Goal: Task Accomplishment & Management: Use online tool/utility

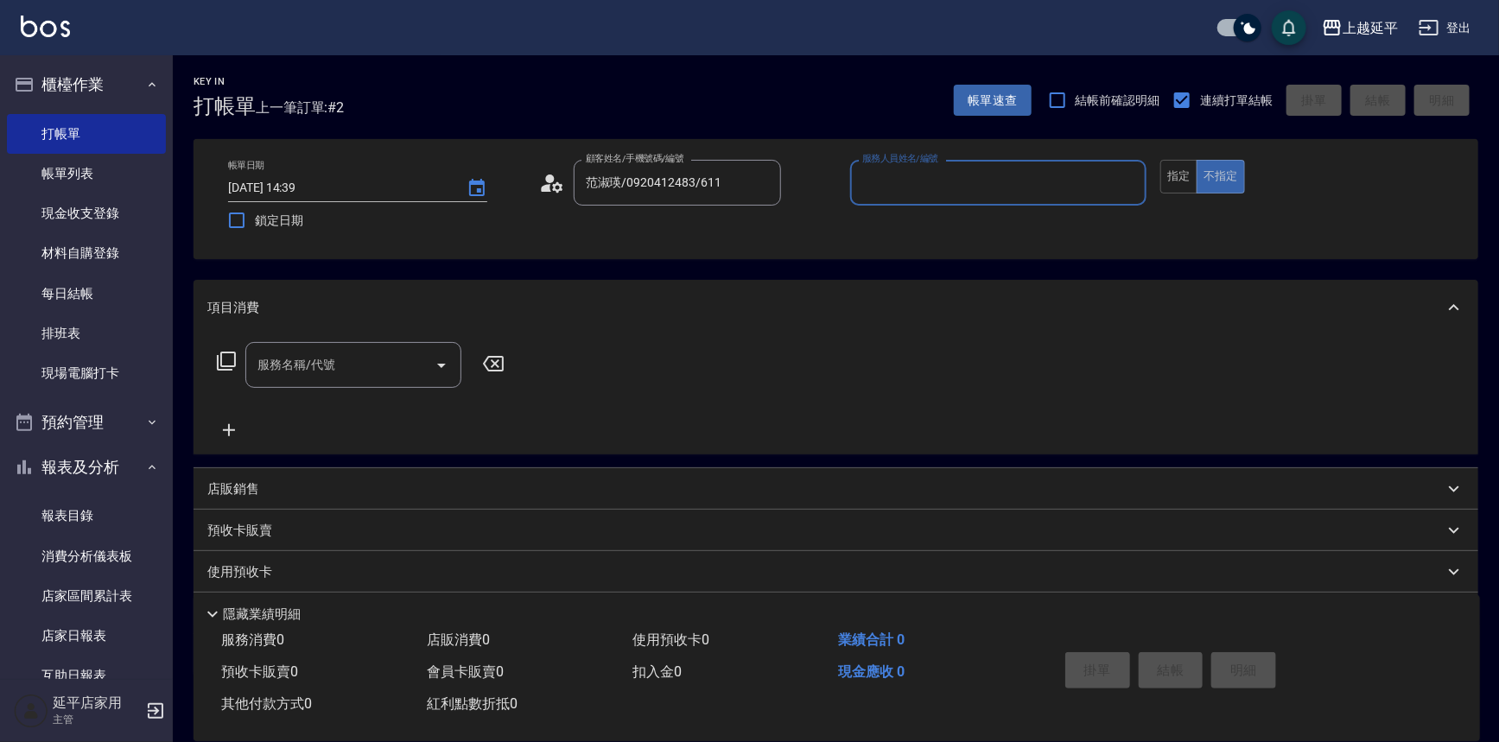
click at [1001, 185] on input "服務人員姓名/編號" at bounding box center [999, 183] width 282 height 30
click at [928, 229] on div "[PERSON_NAME] -12" at bounding box center [998, 227] width 297 height 29
type input "[PERSON_NAME]-12"
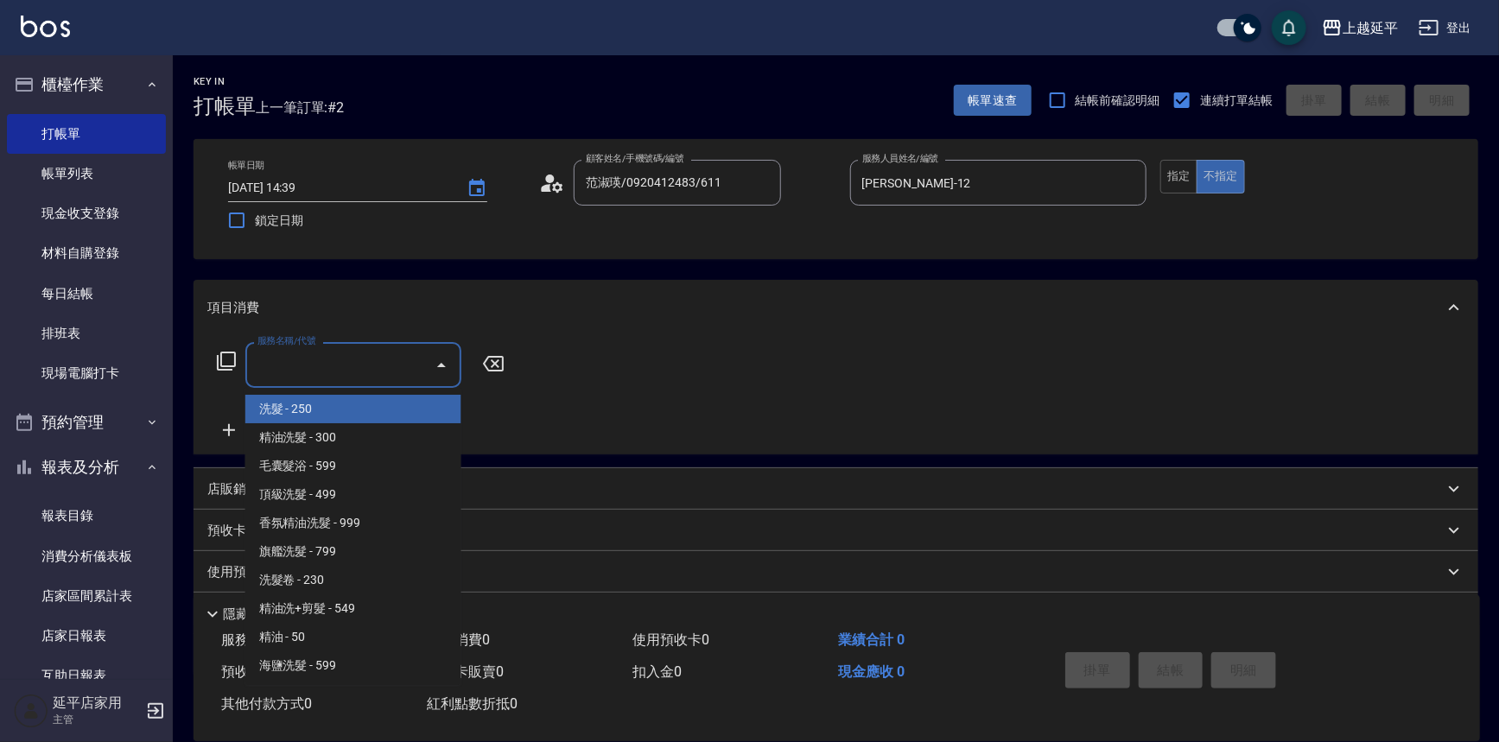
click at [408, 356] on input "服務名稱/代號" at bounding box center [340, 365] width 175 height 30
click at [223, 361] on icon at bounding box center [226, 361] width 21 height 21
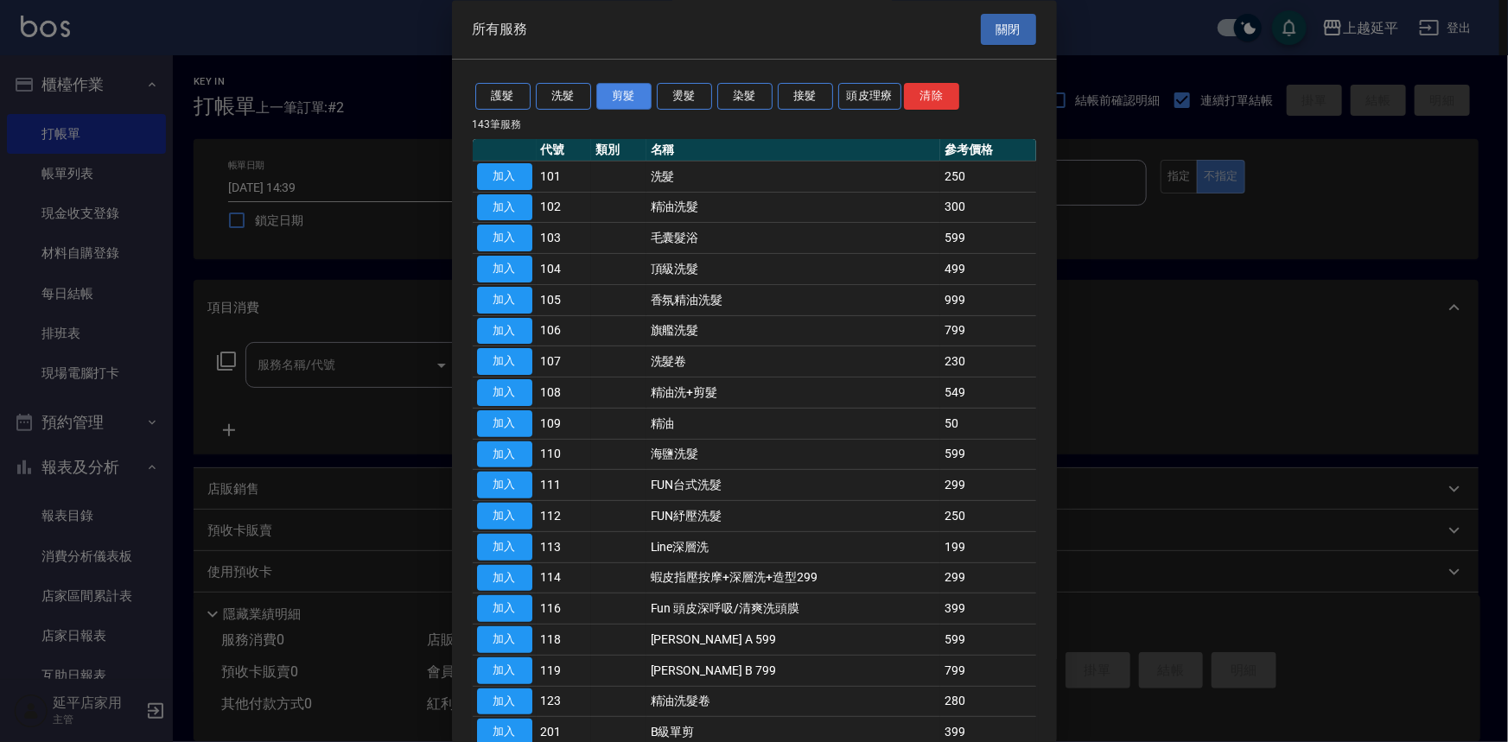
click at [622, 103] on button "剪髮" at bounding box center [623, 97] width 55 height 27
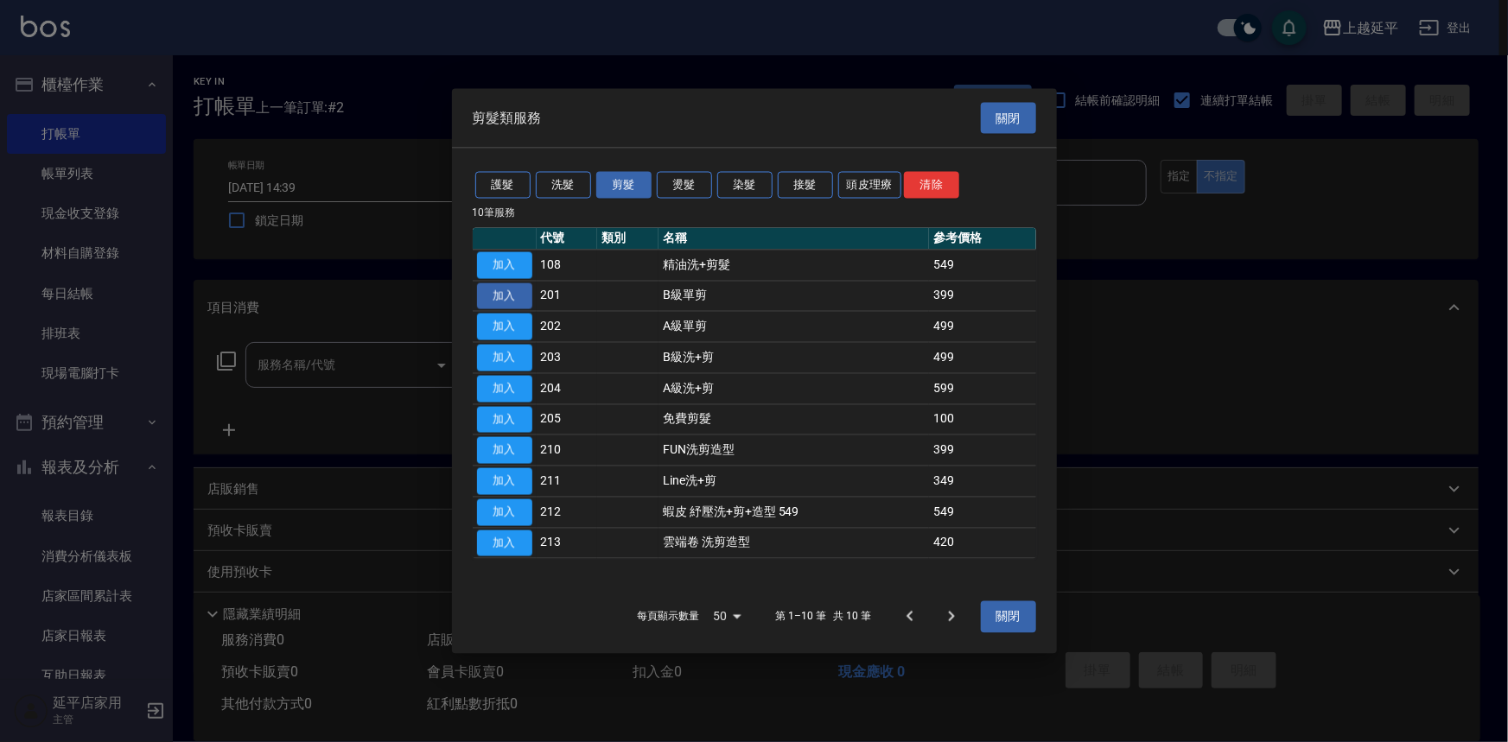
click at [510, 291] on button "加入" at bounding box center [504, 296] width 55 height 27
type input "B級單剪(201)"
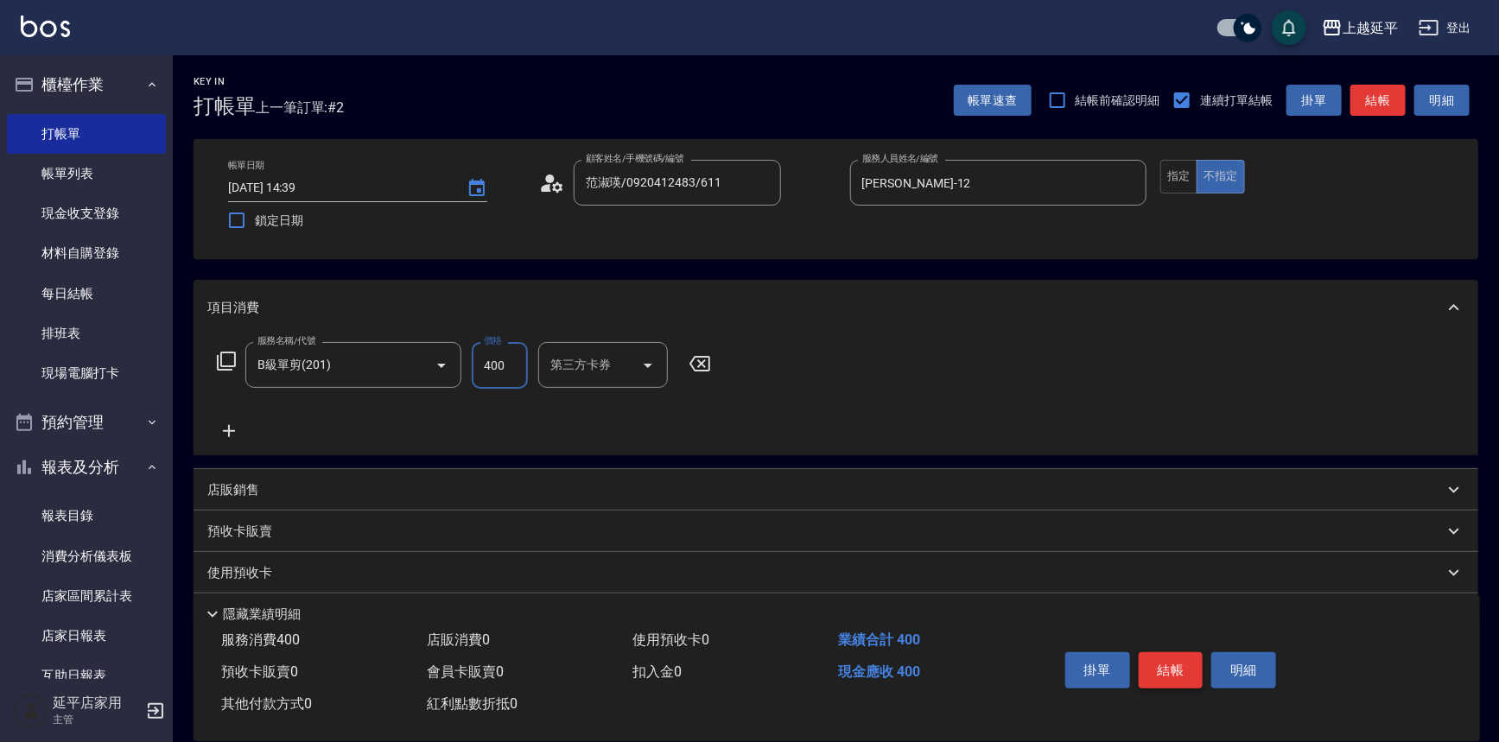
type input "400"
click at [1153, 665] on button "結帳" at bounding box center [1171, 670] width 65 height 36
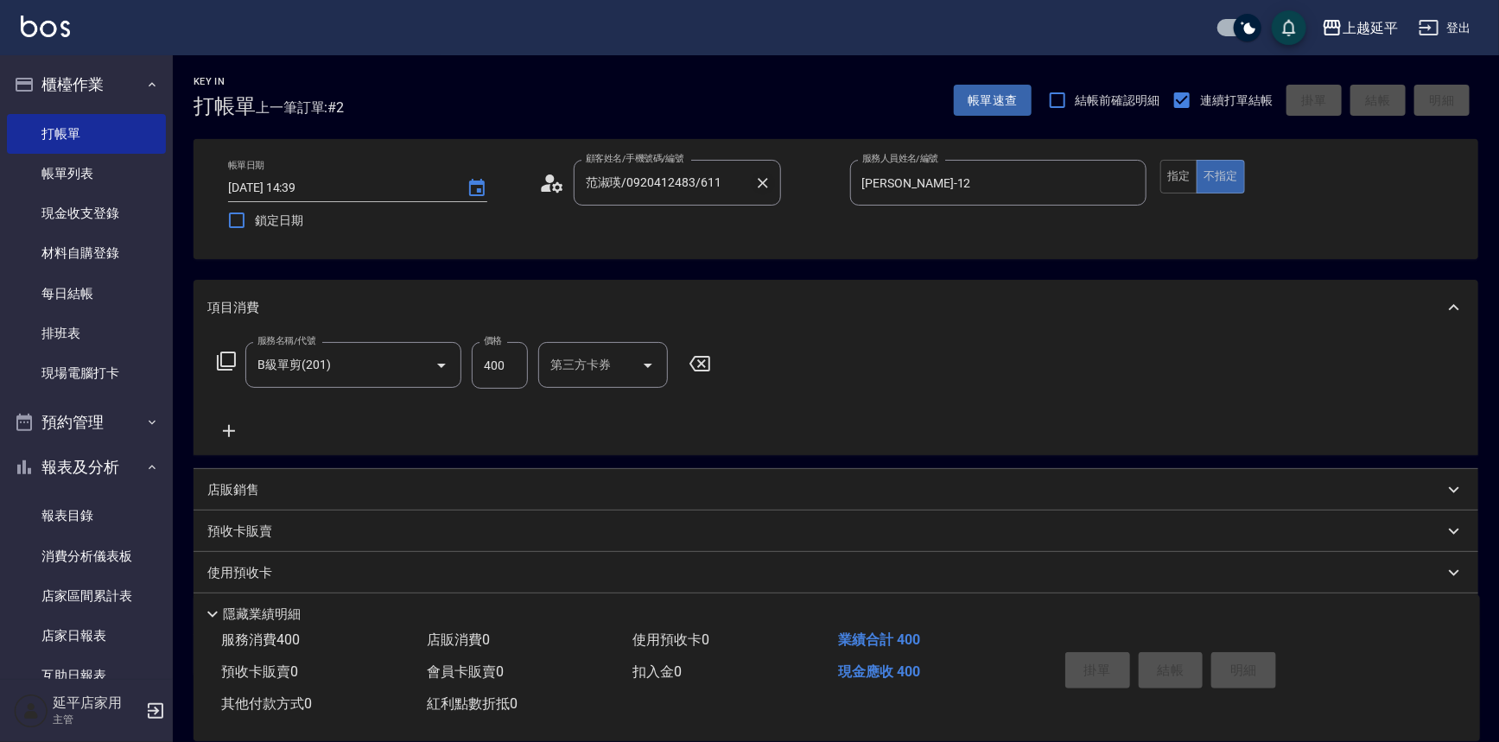
type input "[DATE] 15:24"
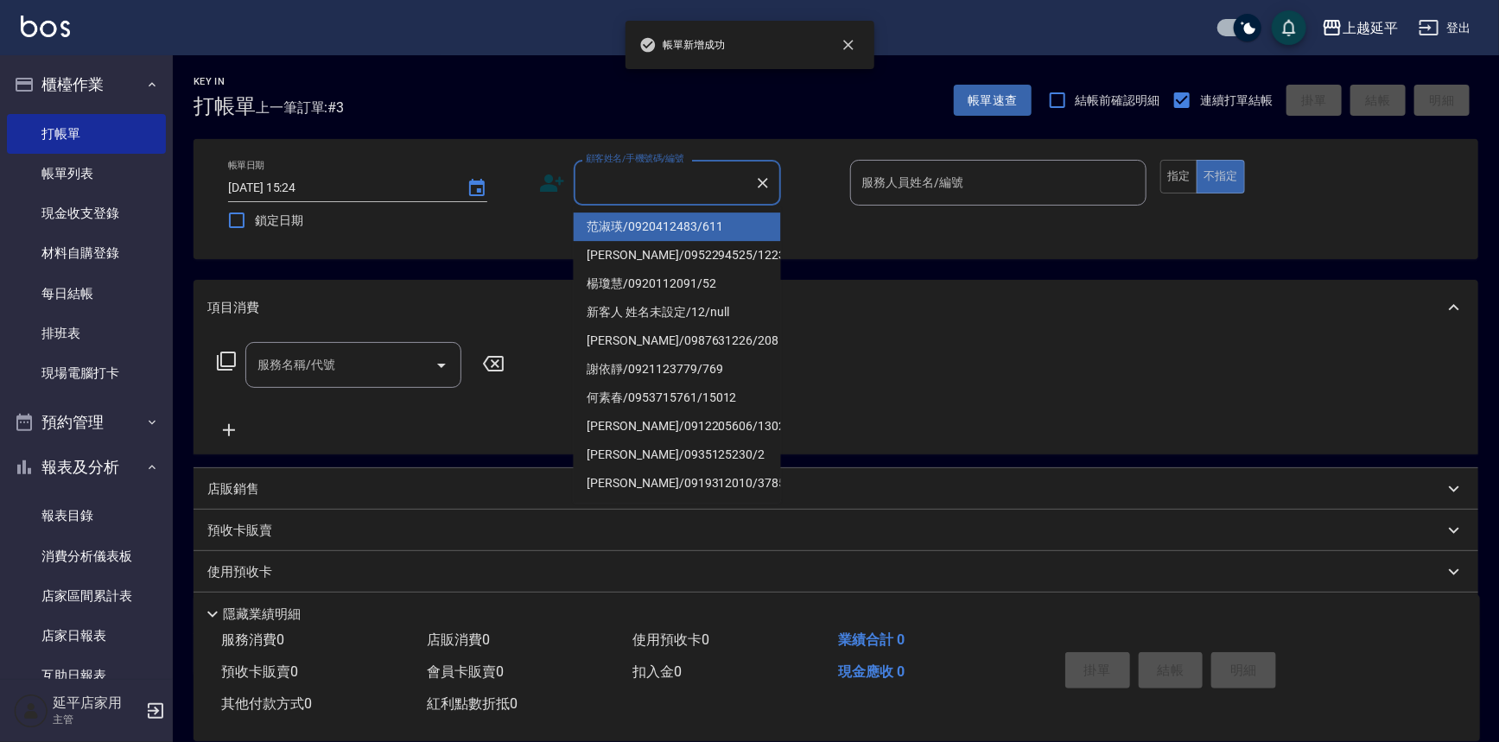
click at [671, 173] on input "顧客姓名/手機號碼/編號" at bounding box center [665, 183] width 166 height 30
click at [675, 225] on li "范淑瑛/0920412483/611" at bounding box center [677, 227] width 207 height 29
type input "范淑瑛/0920412483/611"
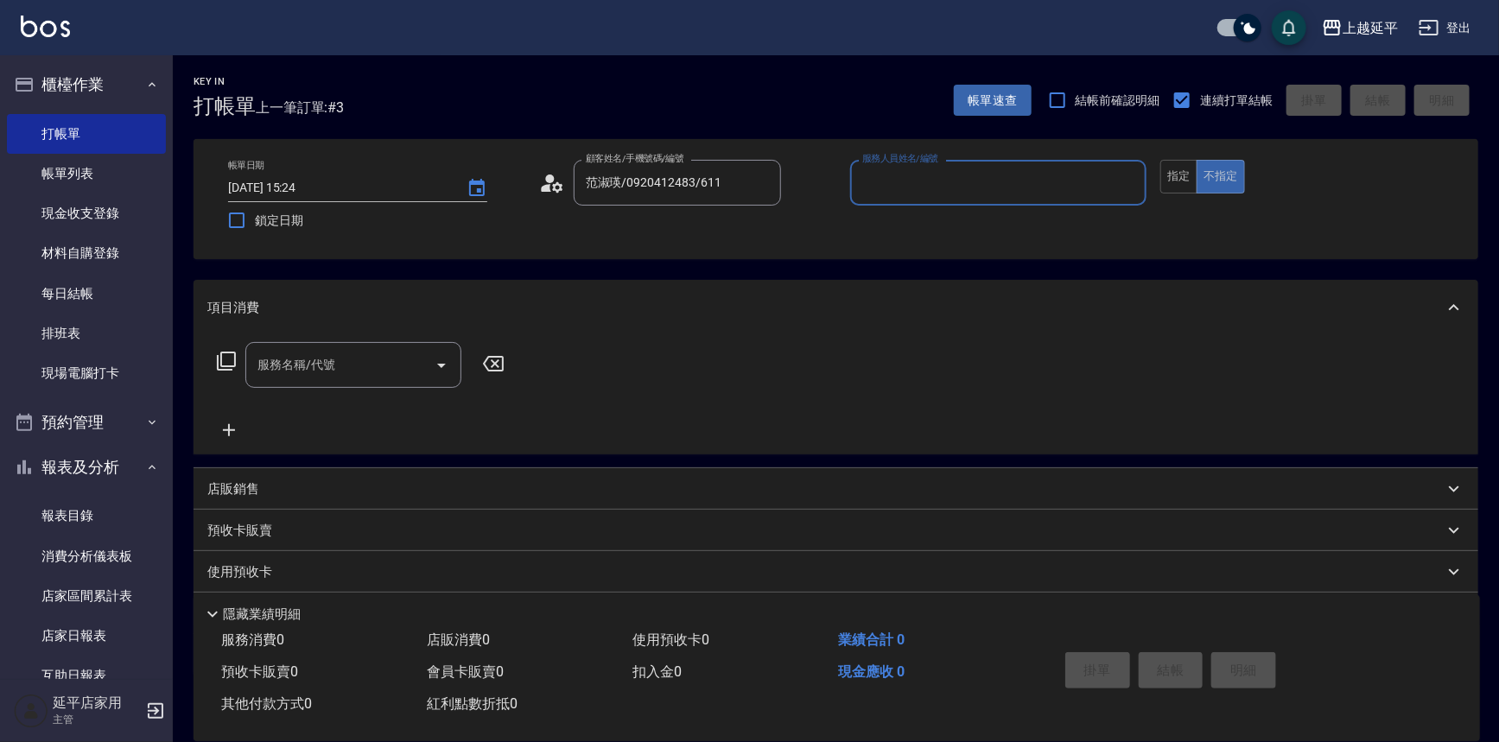
type input "Jessic-9"
drag, startPoint x: 1130, startPoint y: 181, endPoint x: 1116, endPoint y: 181, distance: 14.7
click at [1129, 181] on icon "Clear" at bounding box center [1128, 183] width 10 height 10
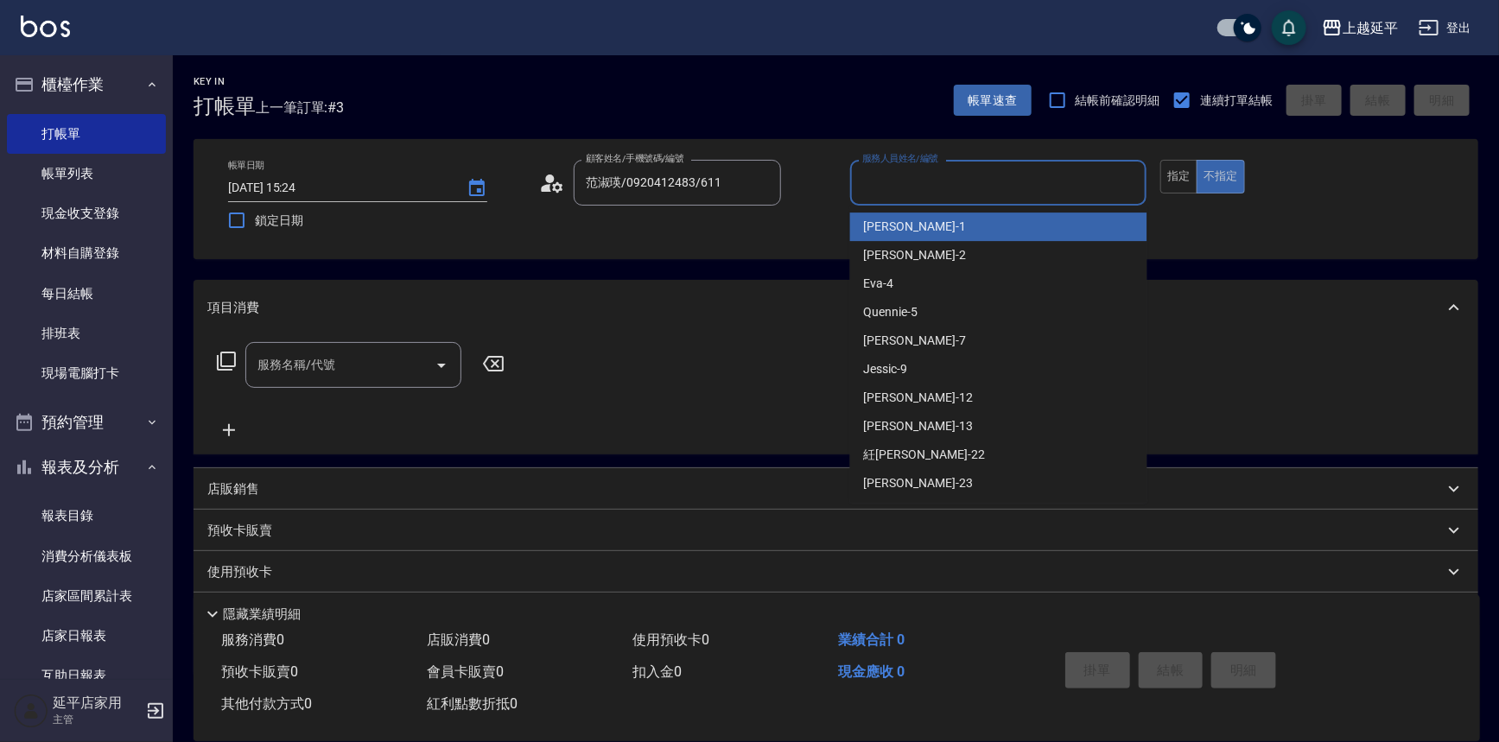
click at [1050, 181] on input "服務人員姓名/編號" at bounding box center [999, 183] width 282 height 30
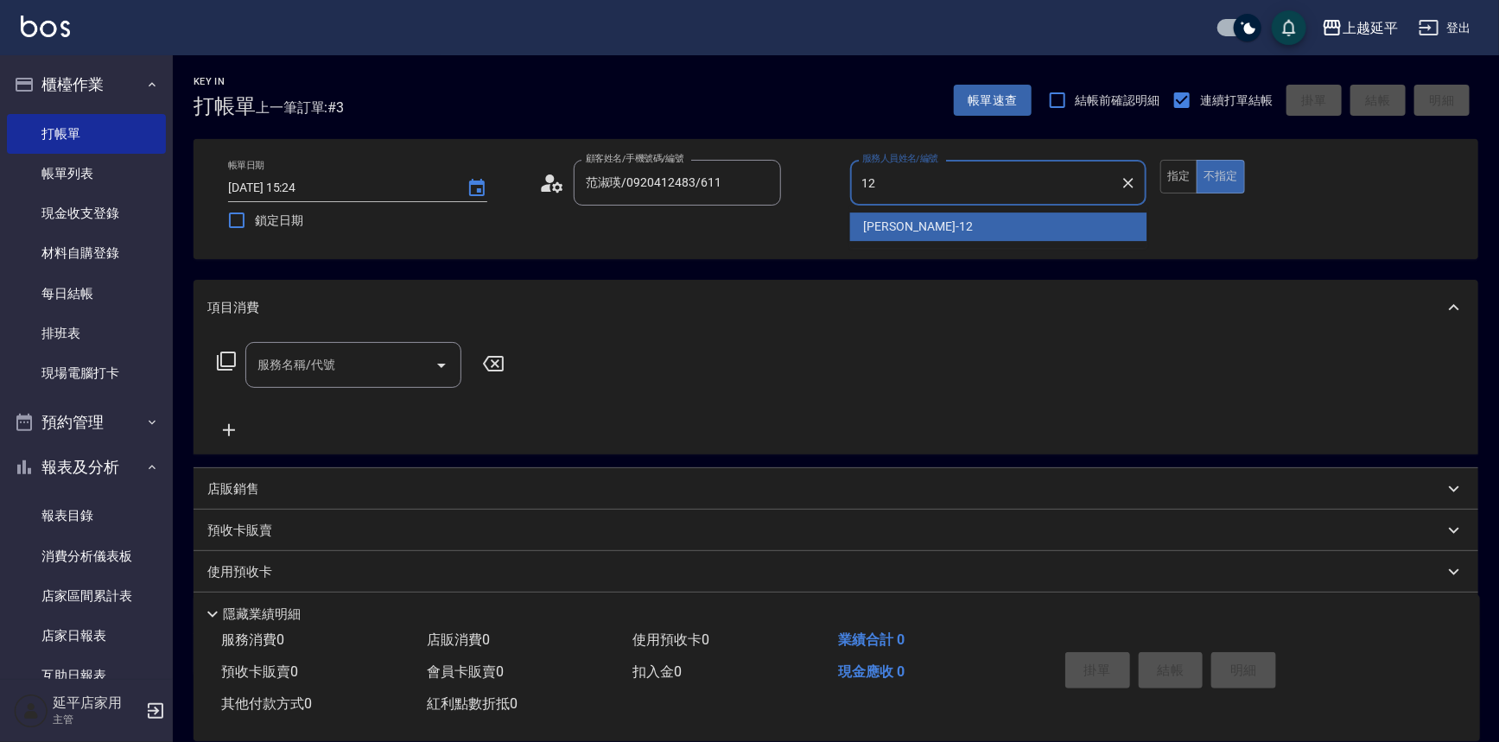
click at [949, 225] on div "[PERSON_NAME] -12" at bounding box center [998, 227] width 297 height 29
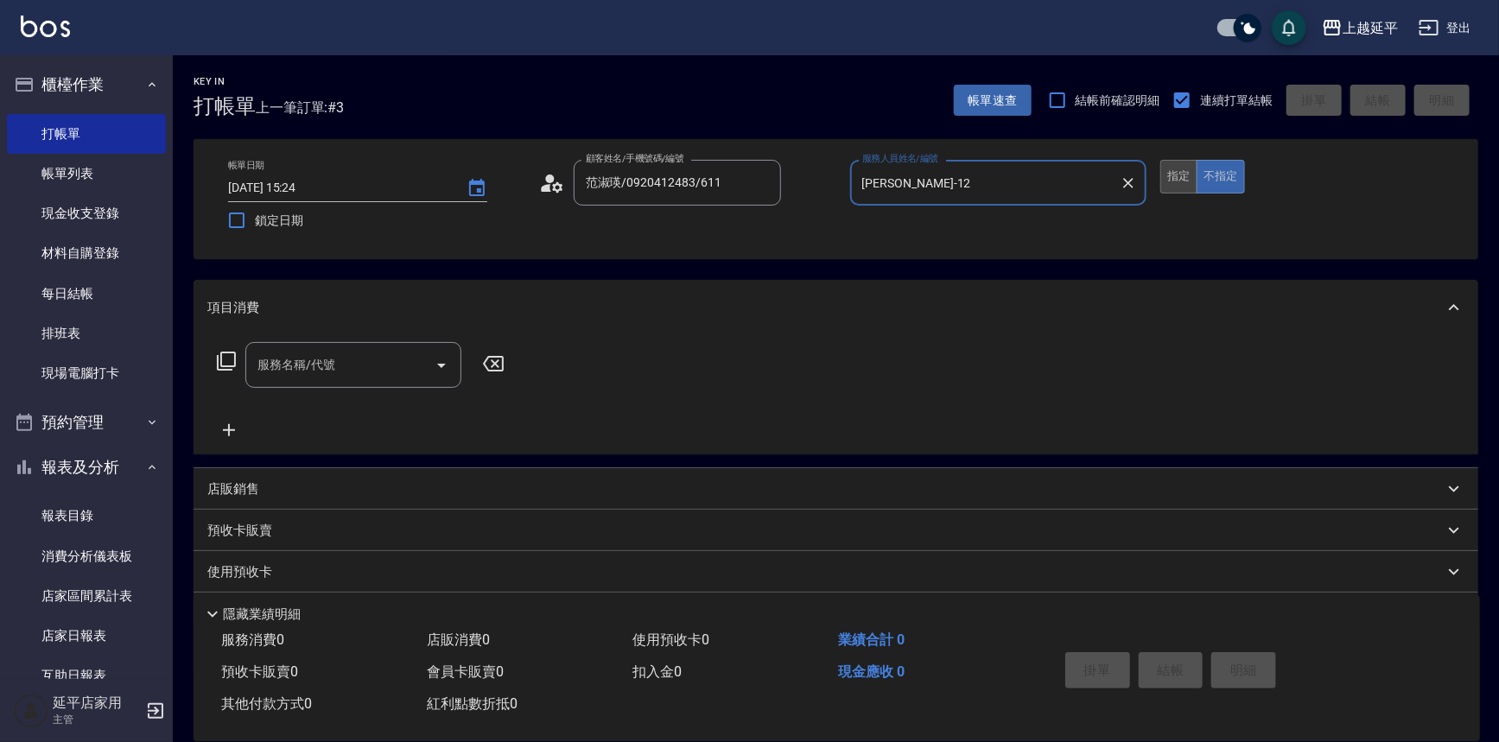
type input "[PERSON_NAME]-12"
click at [1175, 181] on button "指定" at bounding box center [1179, 177] width 37 height 34
click at [360, 361] on input "服務名稱/代號" at bounding box center [340, 365] width 175 height 30
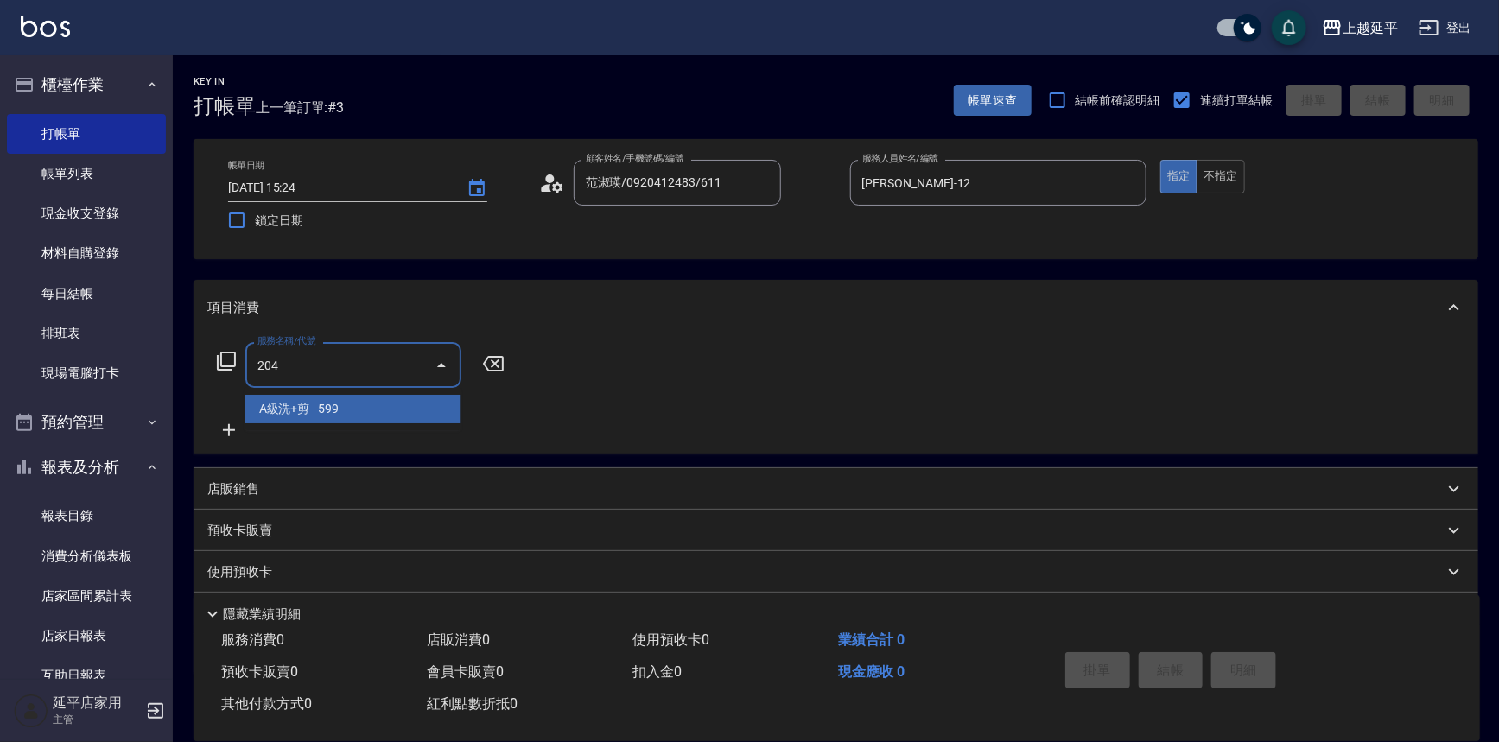
click at [371, 410] on span "A級洗+剪 - 599" at bounding box center [353, 409] width 216 height 29
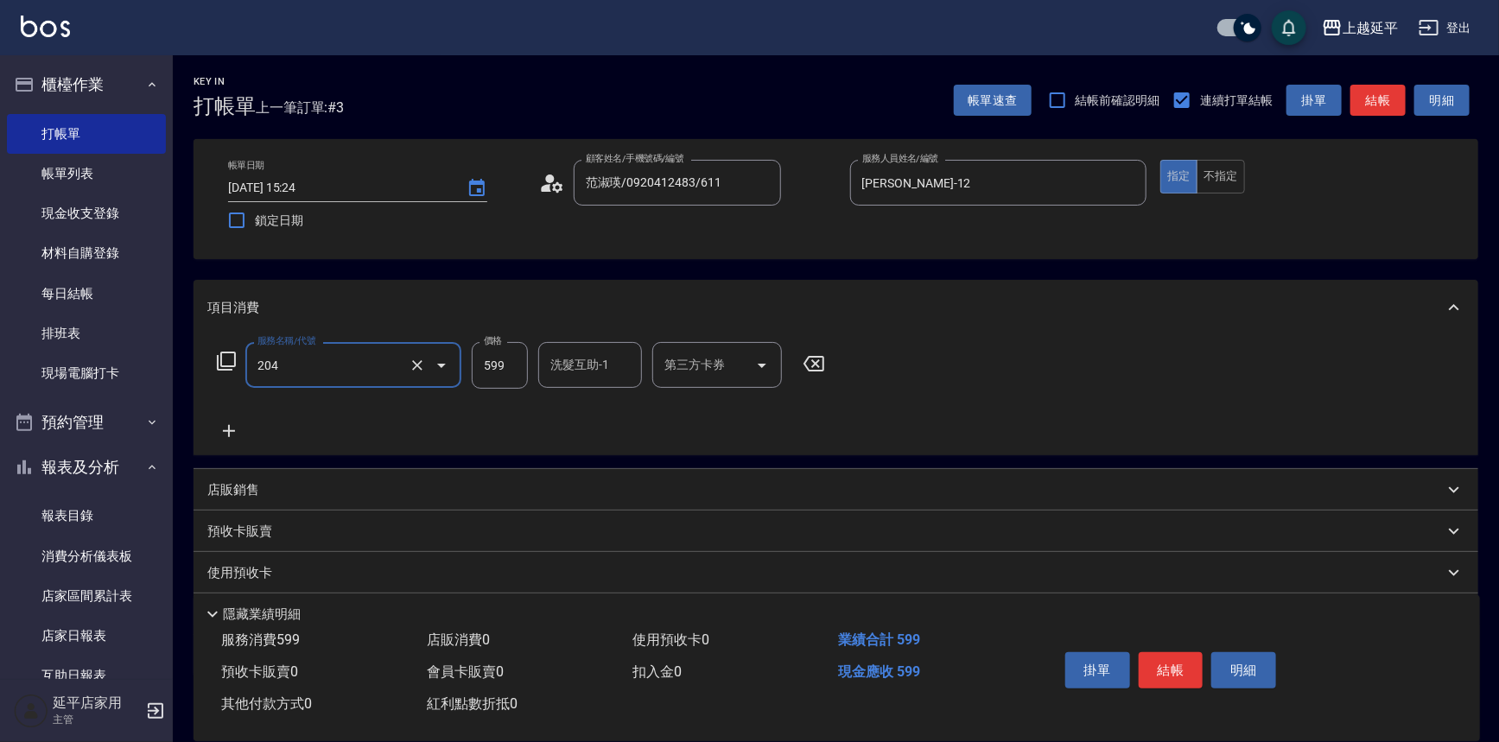
type input "A級洗+剪(204)"
click at [495, 368] on input "599" at bounding box center [500, 365] width 56 height 47
type input "499"
click at [1177, 669] on button "結帳" at bounding box center [1171, 670] width 65 height 36
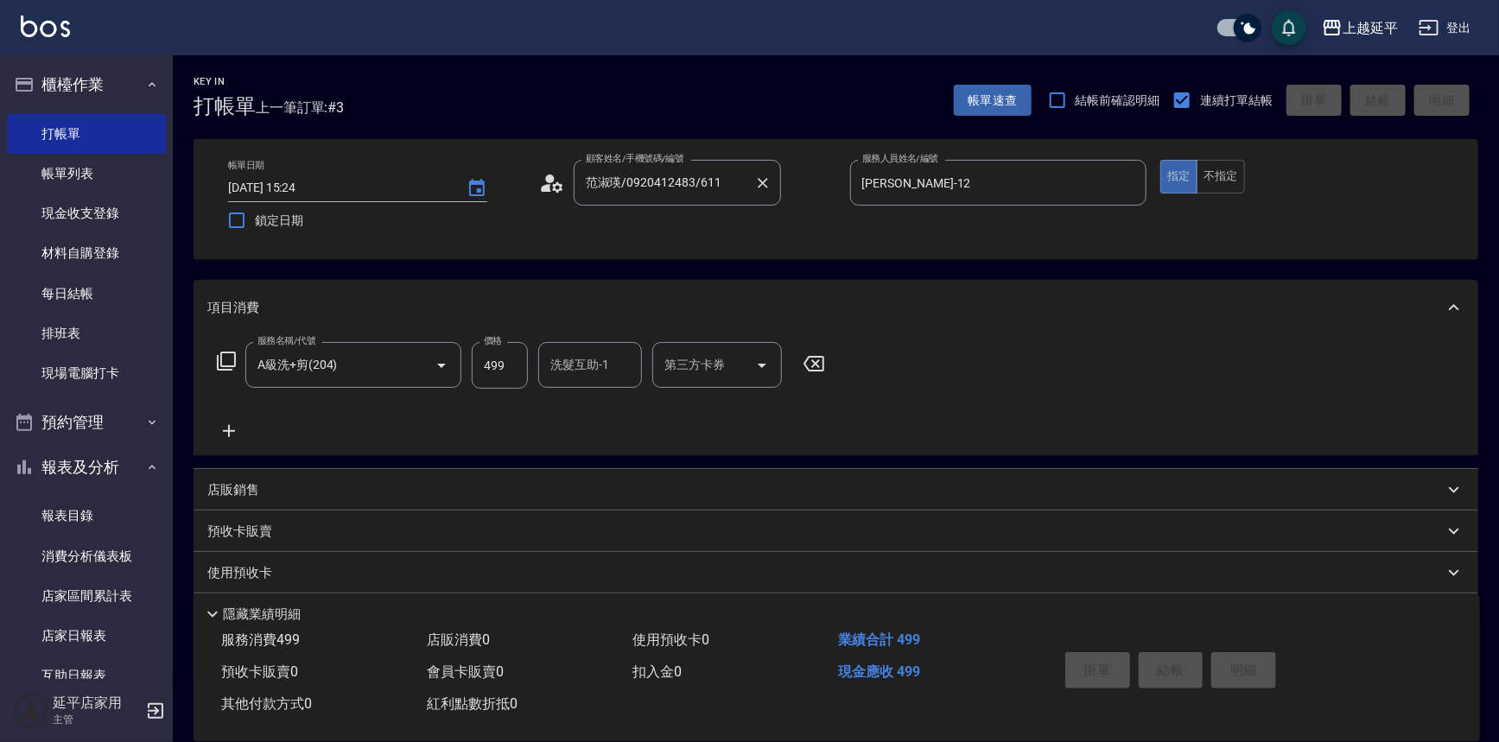
type input "[DATE] 15:25"
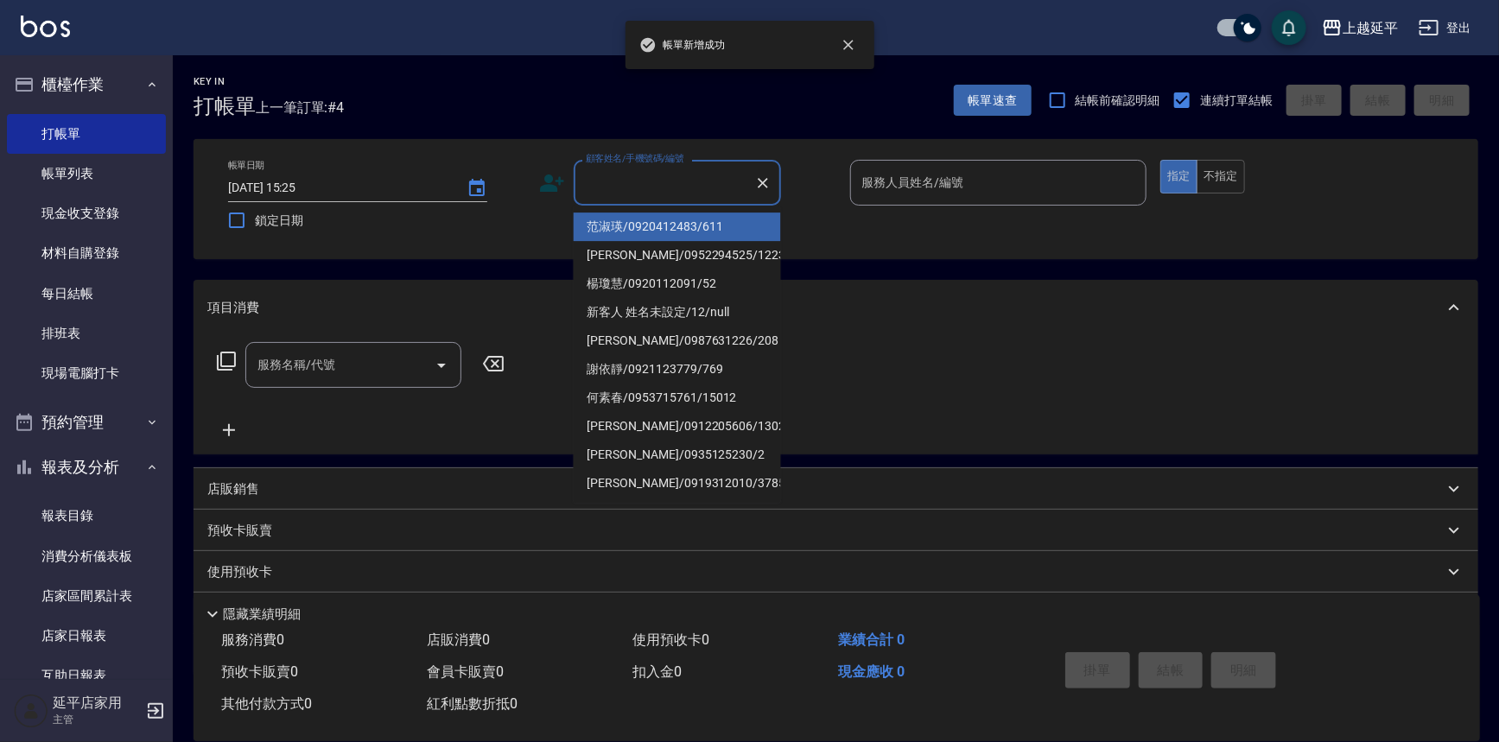
click at [652, 181] on input "顧客姓名/手機號碼/編號" at bounding box center [665, 183] width 166 height 30
click at [683, 219] on li "范淑瑛/0920412483/611" at bounding box center [677, 227] width 207 height 29
type input "范淑瑛/0920412483/611"
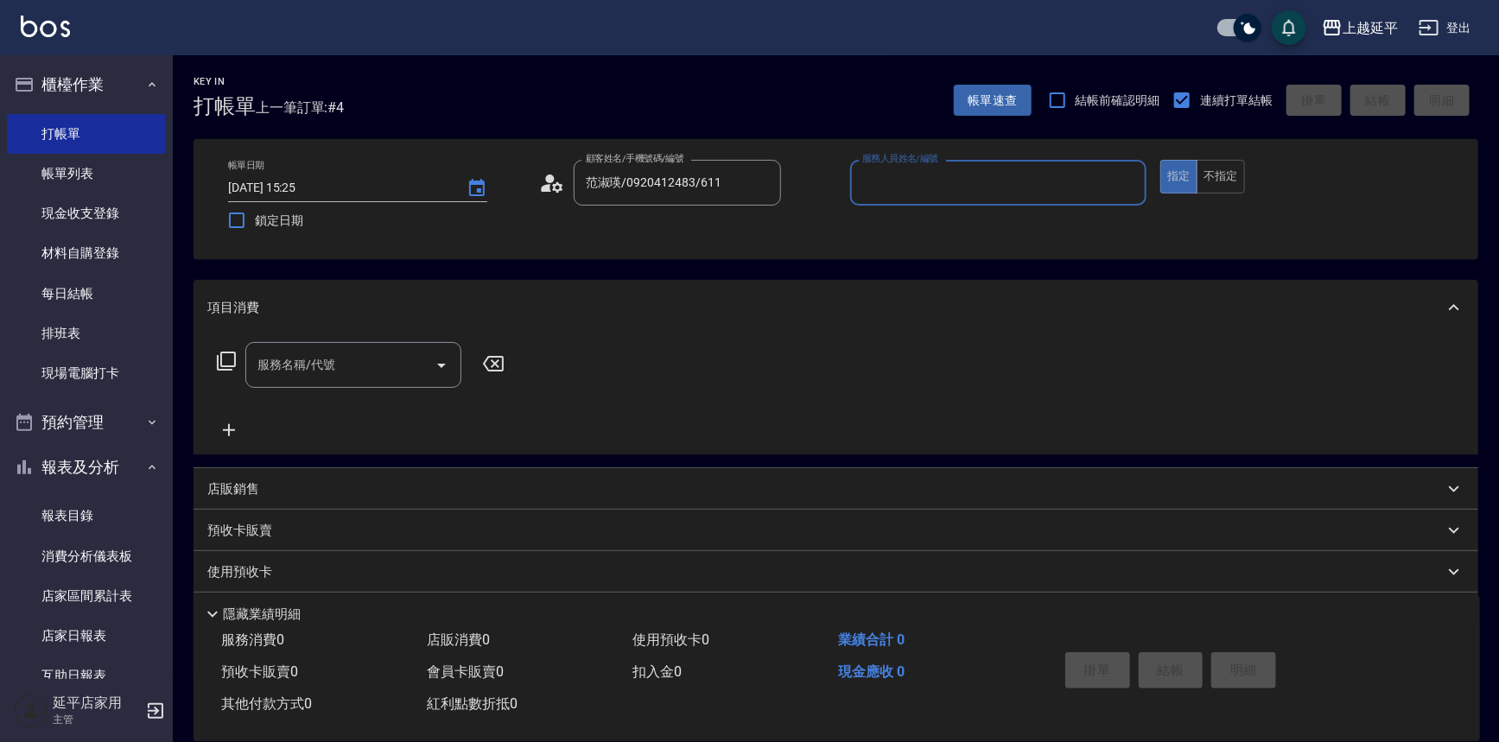
type input "Jessic-9"
click at [1132, 181] on icon "Clear" at bounding box center [1128, 183] width 17 height 17
drag, startPoint x: 1080, startPoint y: 181, endPoint x: 1059, endPoint y: 194, distance: 25.2
click at [1080, 181] on input "1" at bounding box center [999, 183] width 282 height 30
click at [999, 222] on div "[PERSON_NAME] -12" at bounding box center [998, 227] width 297 height 29
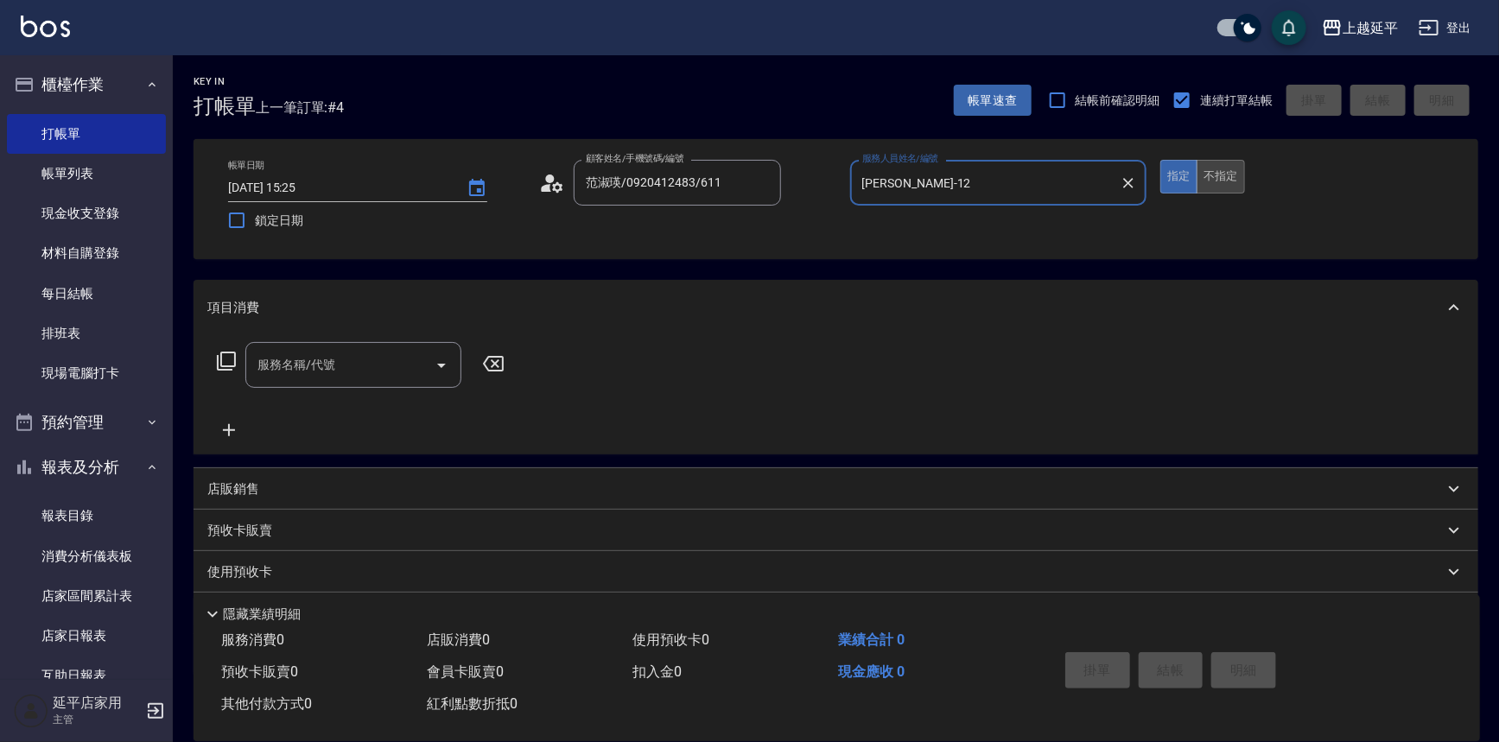
type input "[PERSON_NAME]-12"
click at [1232, 177] on button "不指定" at bounding box center [1221, 177] width 48 height 34
click at [398, 358] on input "服務名稱/代號" at bounding box center [340, 365] width 175 height 30
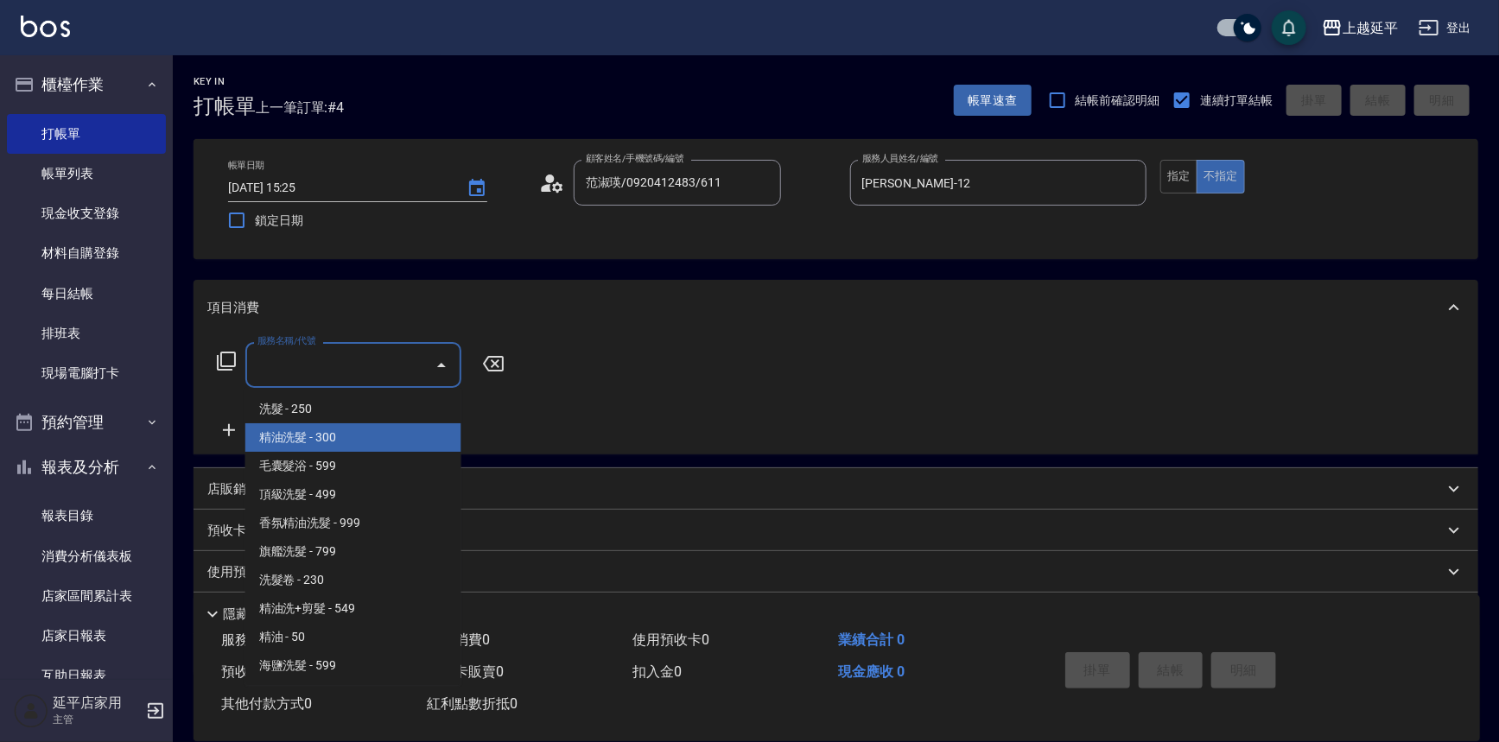
click at [373, 446] on span "精油洗髮 - 300" at bounding box center [353, 437] width 216 height 29
type input "精油洗髮(102)"
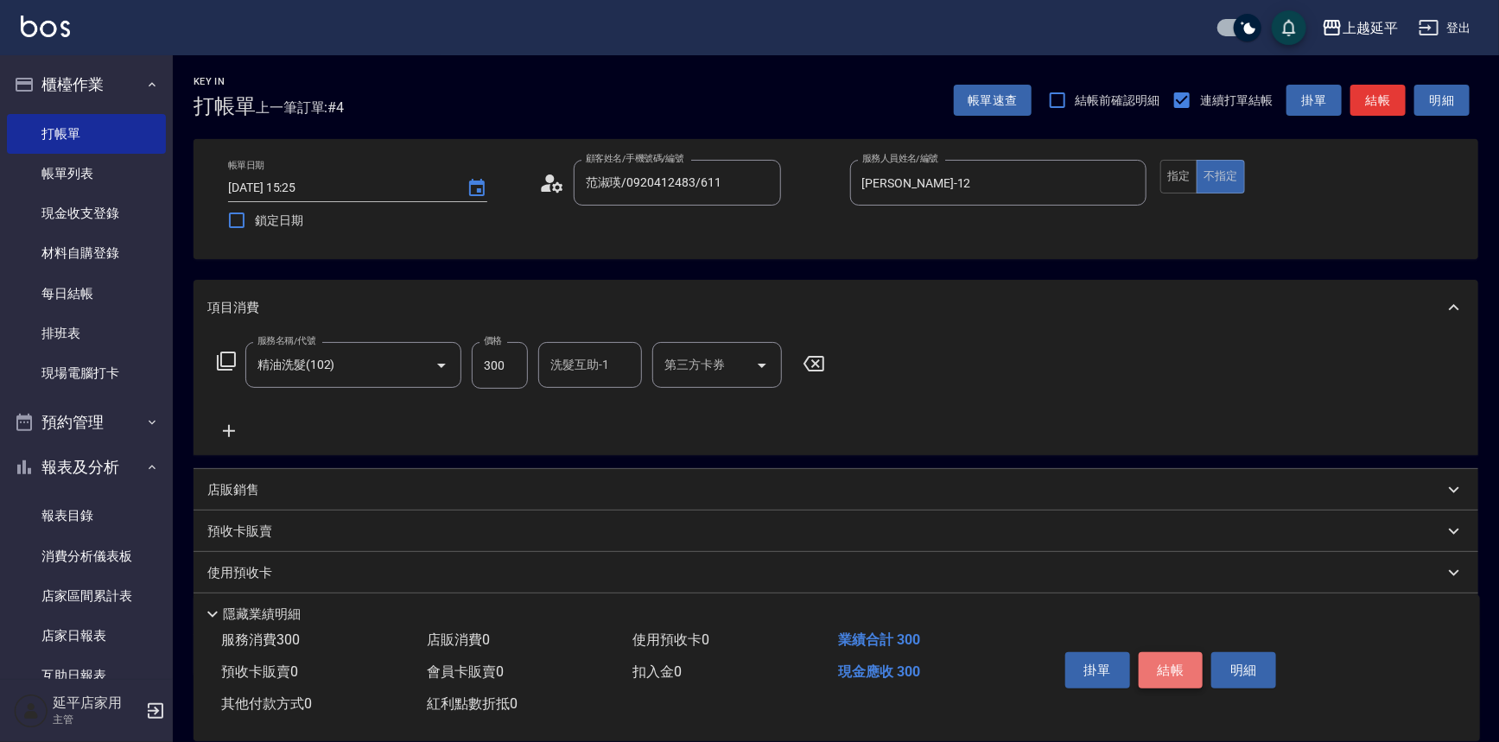
click at [1176, 674] on button "結帳" at bounding box center [1171, 670] width 65 height 36
